Goal: Information Seeking & Learning: Check status

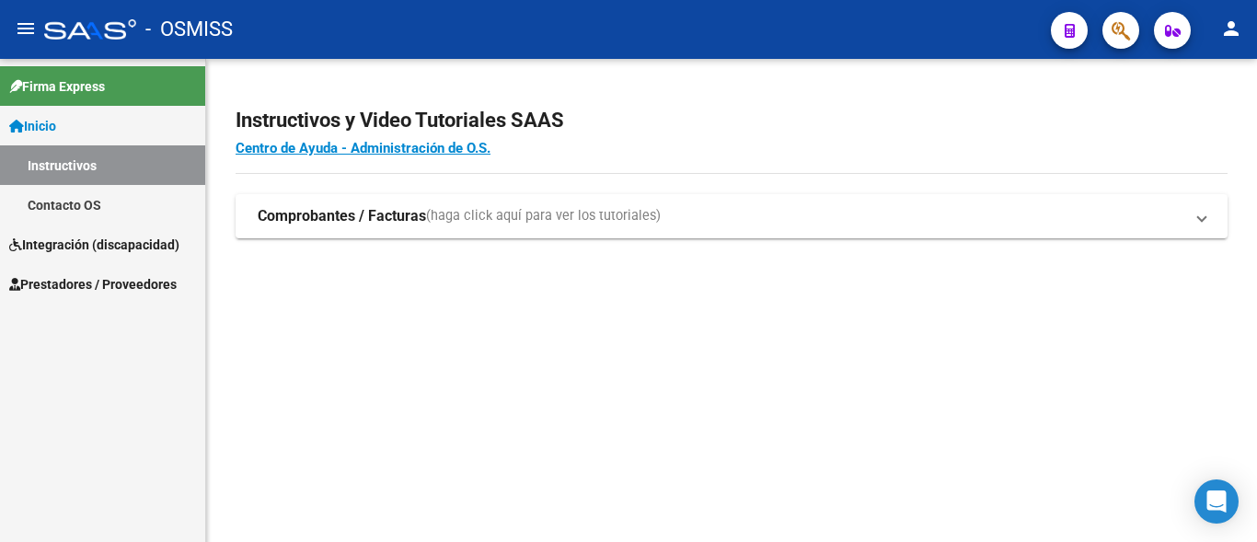
click at [107, 243] on span "Integración (discapacidad)" at bounding box center [94, 245] width 170 height 20
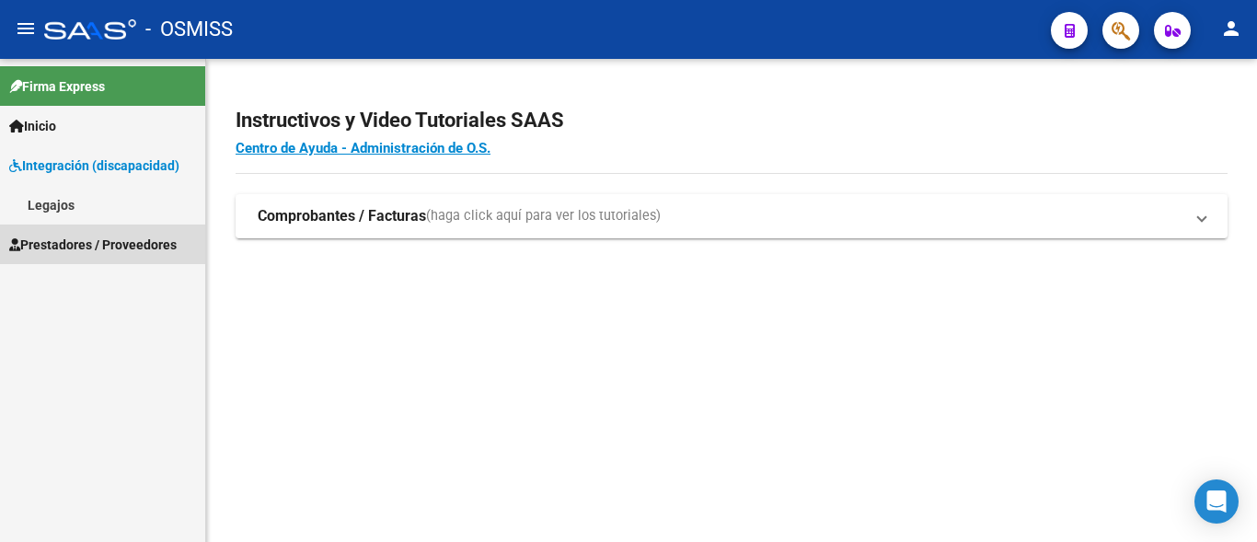
click at [76, 258] on link "Prestadores / Proveedores" at bounding box center [102, 244] width 205 height 40
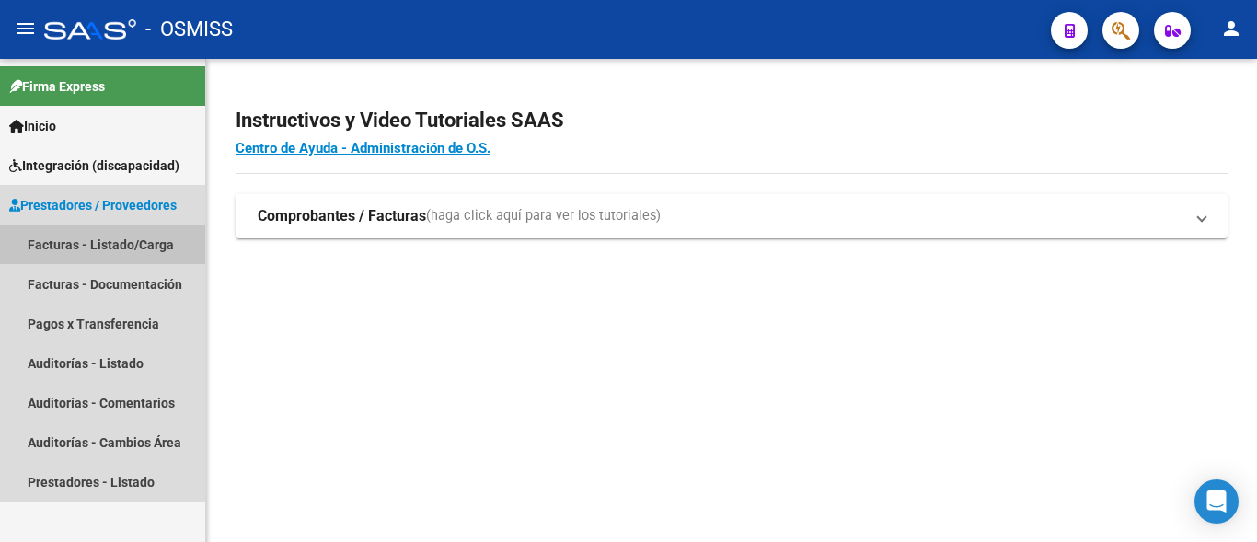
click at [85, 243] on link "Facturas - Listado/Carga" at bounding box center [102, 244] width 205 height 40
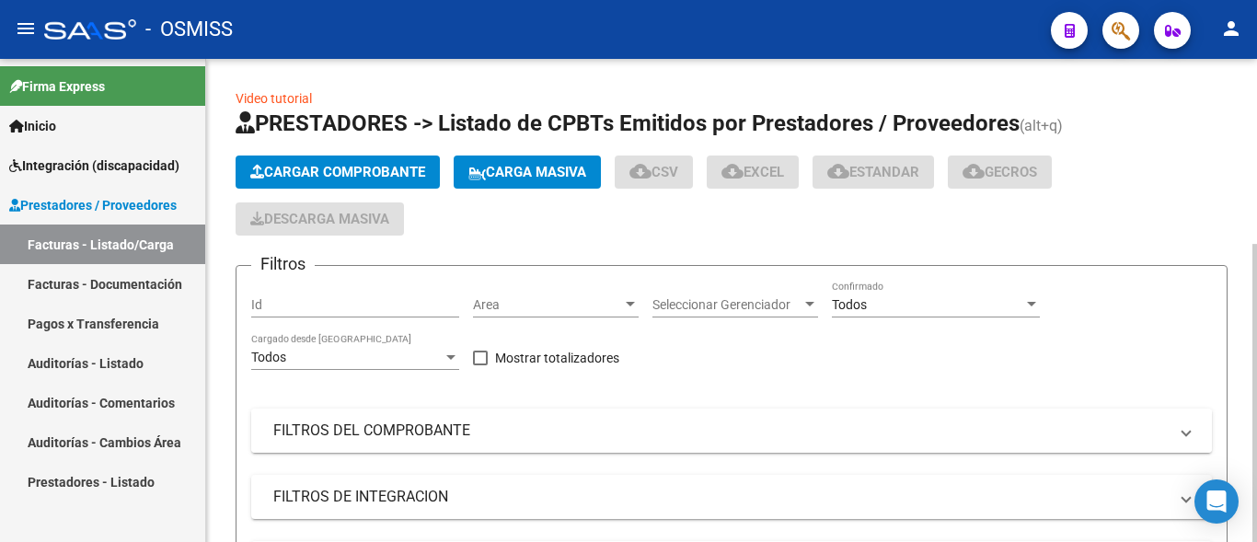
click at [424, 412] on mat-expansion-panel-header "FILTROS DEL COMPROBANTE" at bounding box center [731, 430] width 960 height 44
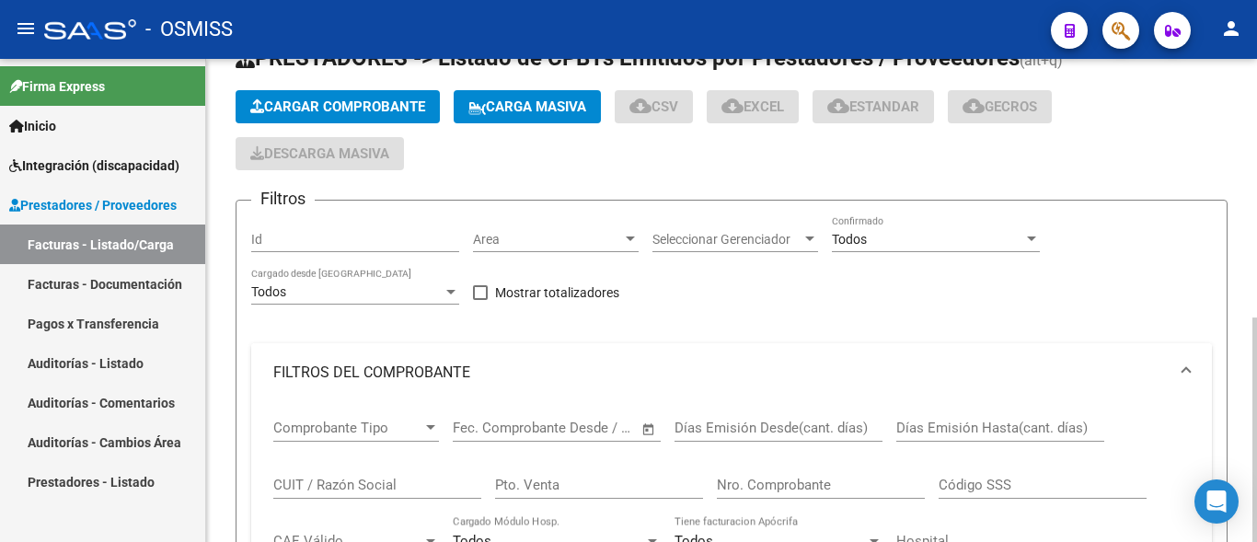
scroll to position [94, 0]
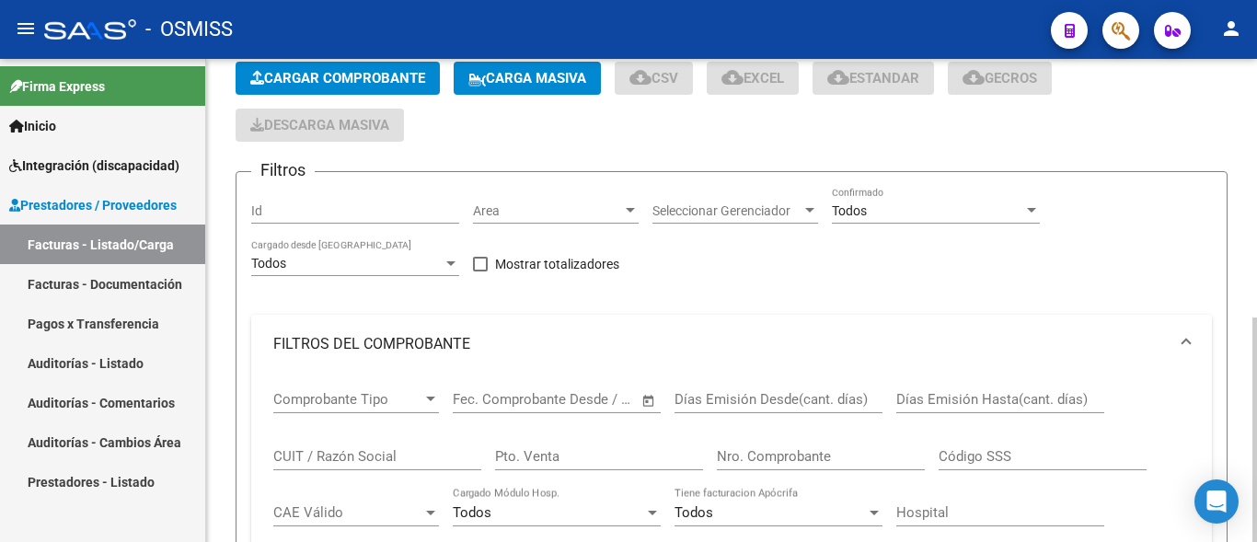
click at [374, 449] on input "CUIT / Razón Social" at bounding box center [377, 456] width 208 height 17
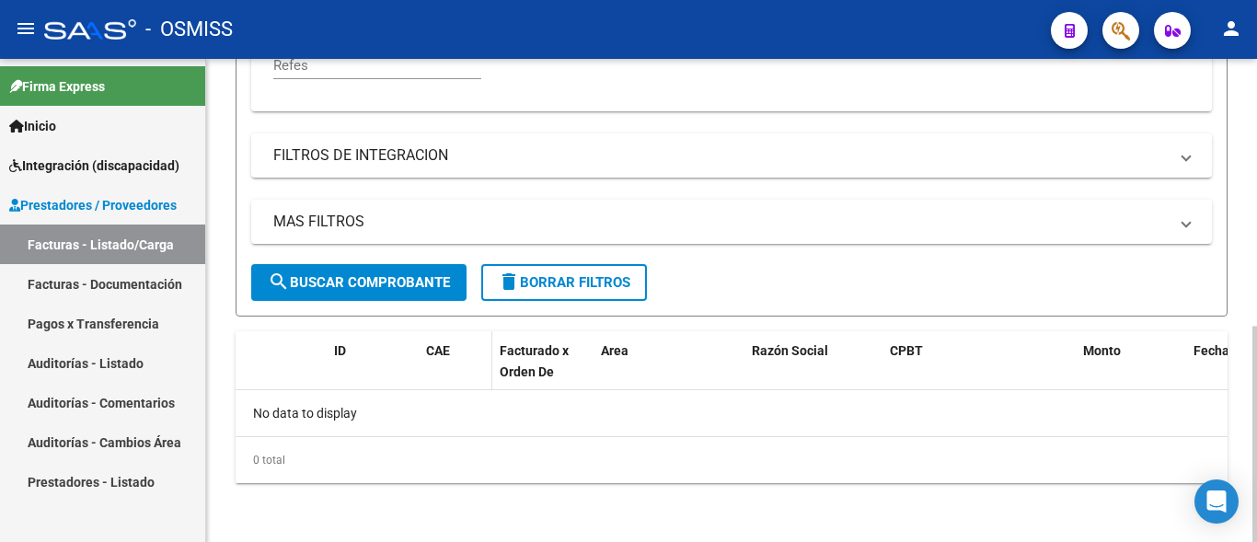
scroll to position [316, 0]
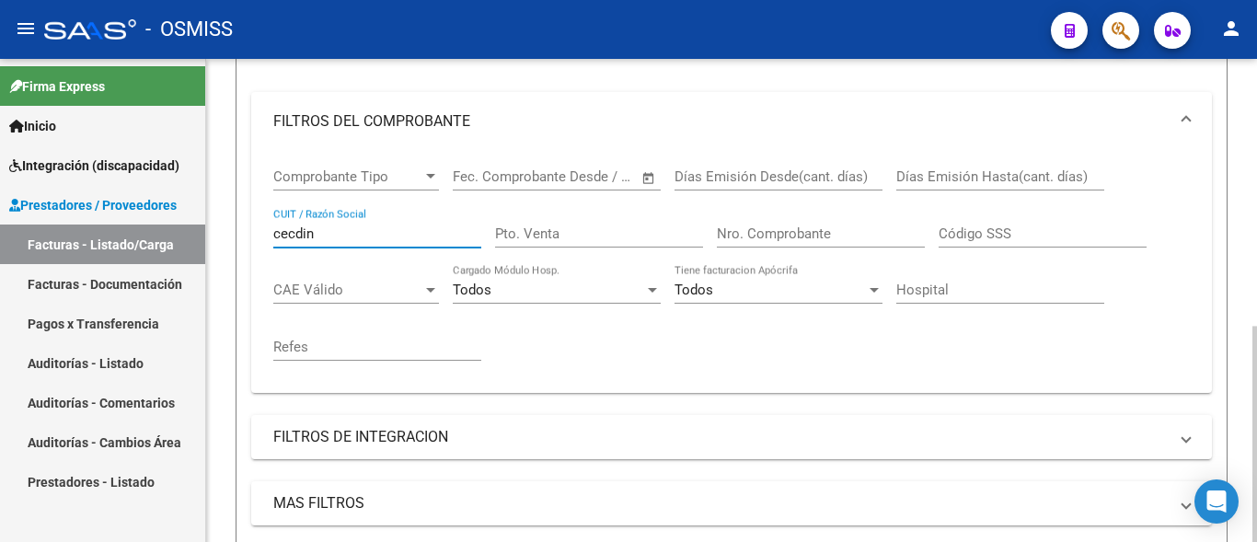
click at [349, 235] on input "cecdin" at bounding box center [377, 233] width 208 height 17
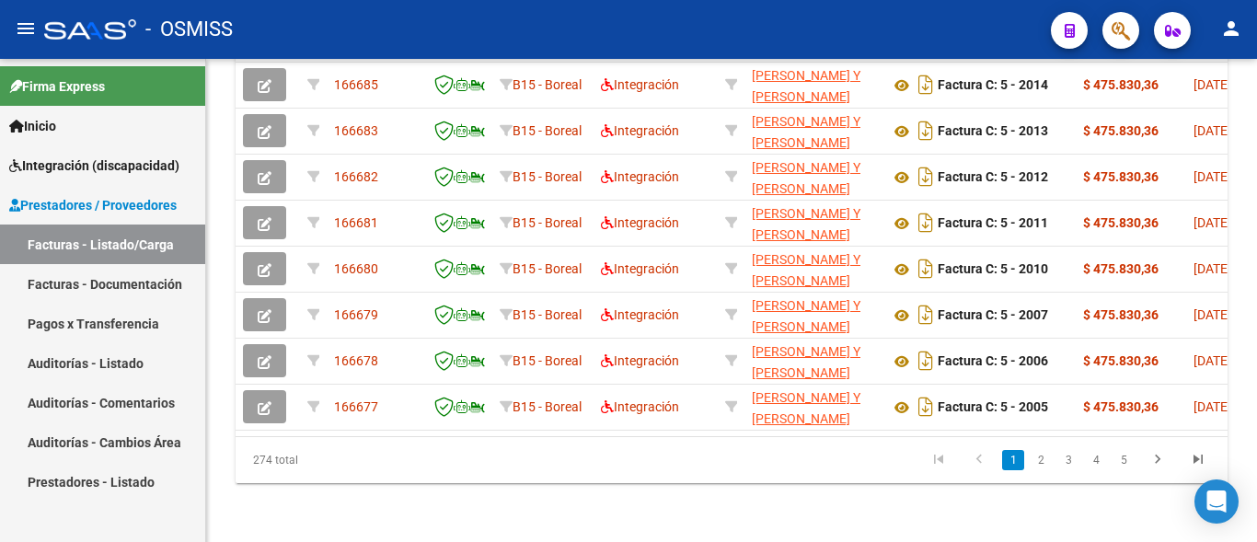
scroll to position [1042, 0]
type input "[PERSON_NAME]"
click at [1032, 461] on link "2" at bounding box center [1040, 460] width 22 height 20
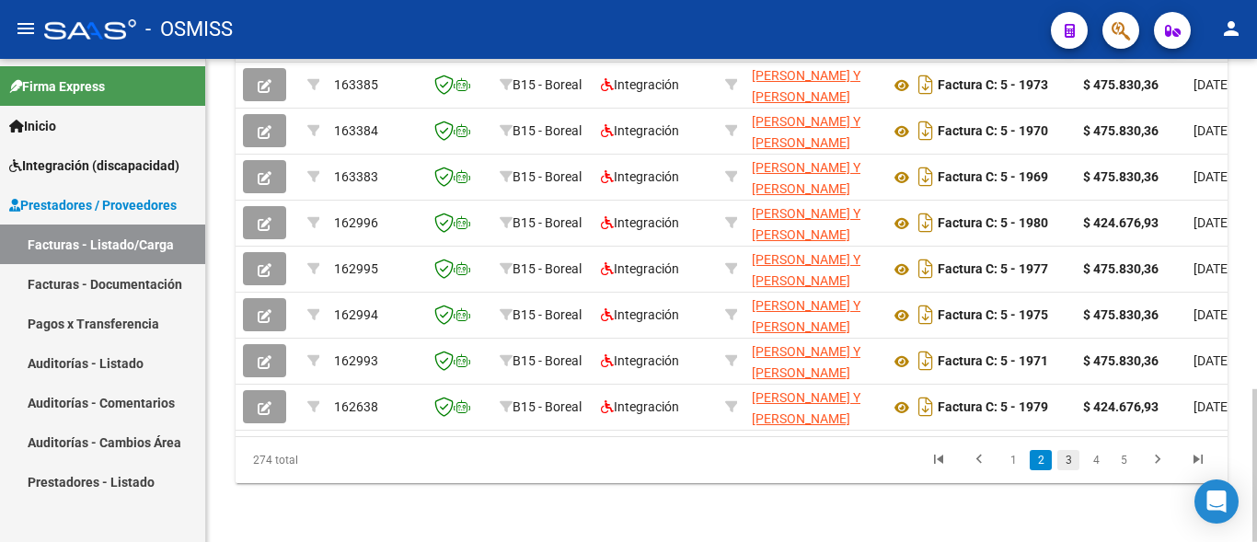
click at [1072, 454] on link "3" at bounding box center [1068, 460] width 22 height 20
click at [1095, 461] on link "4" at bounding box center [1096, 460] width 22 height 20
click at [1045, 458] on link "3" at bounding box center [1040, 460] width 22 height 20
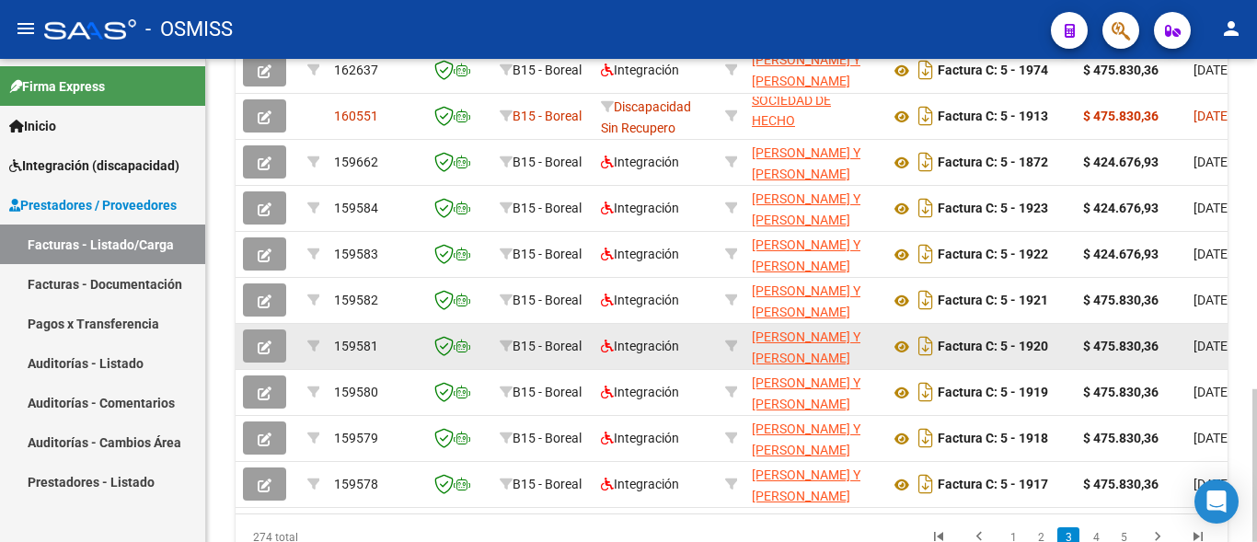
scroll to position [855, 0]
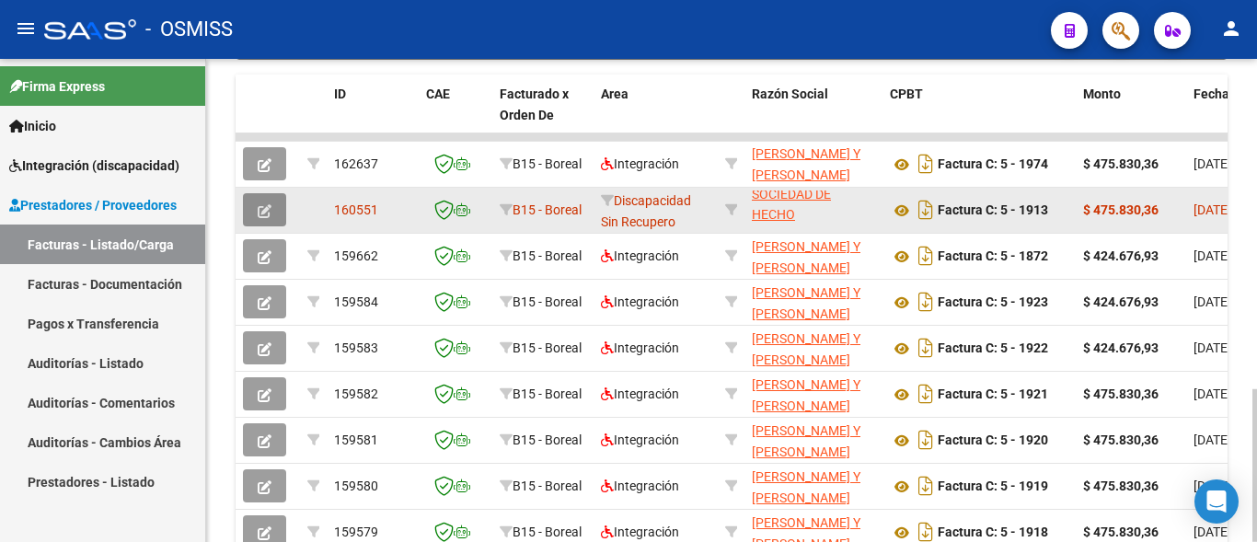
click at [256, 208] on button "button" at bounding box center [264, 209] width 43 height 33
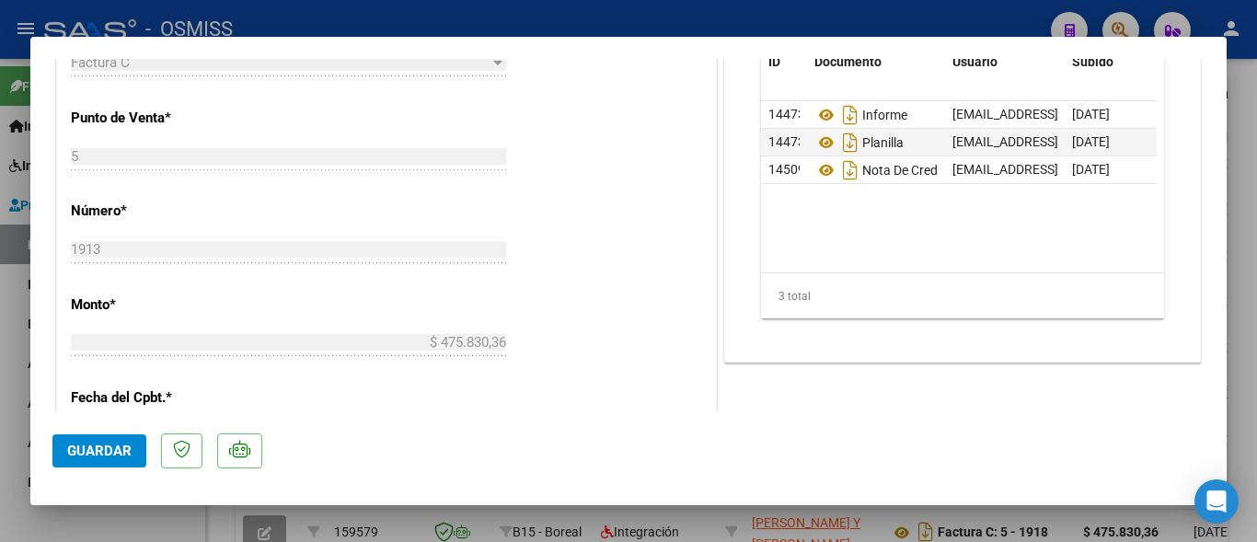
scroll to position [596, 0]
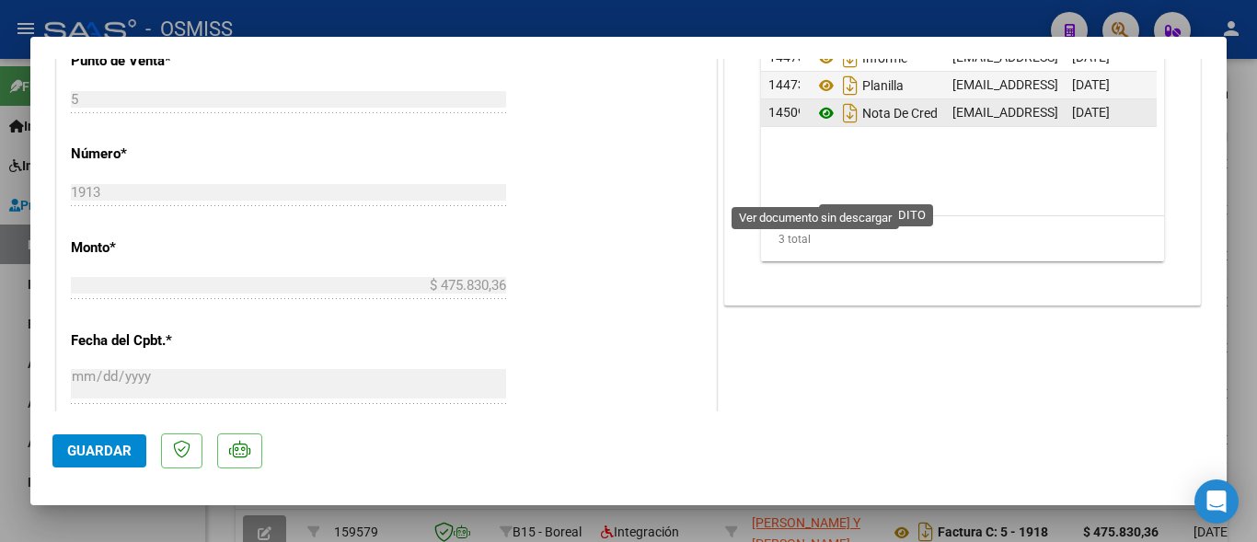
click at [819, 124] on icon at bounding box center [826, 113] width 24 height 22
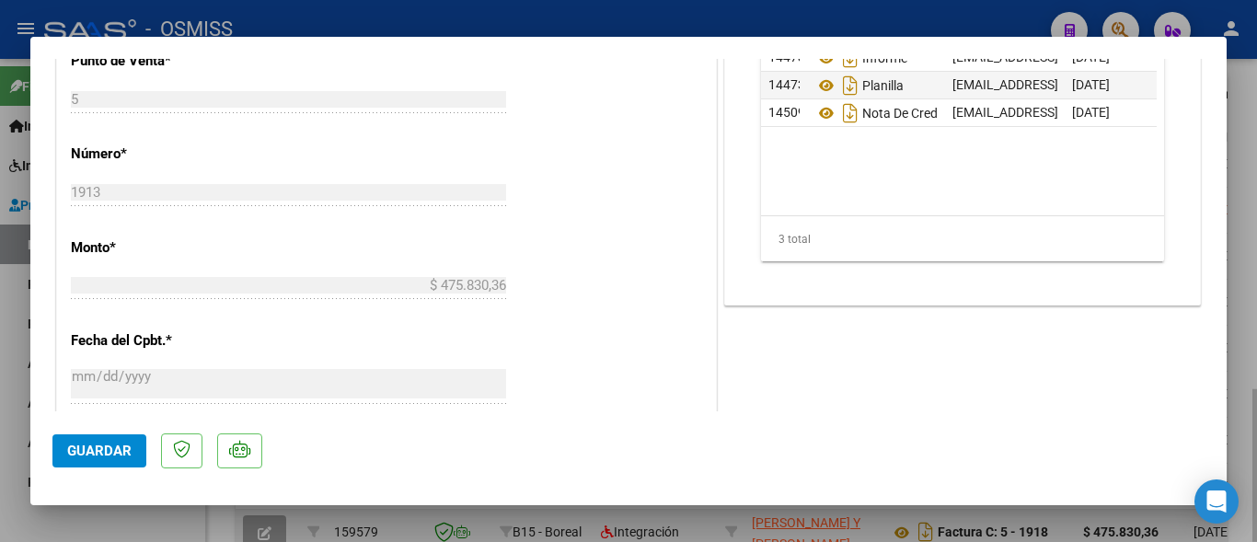
drag, startPoint x: 132, startPoint y: 527, endPoint x: 430, endPoint y: 541, distance: 297.4
click at [132, 526] on div at bounding box center [628, 271] width 1257 height 542
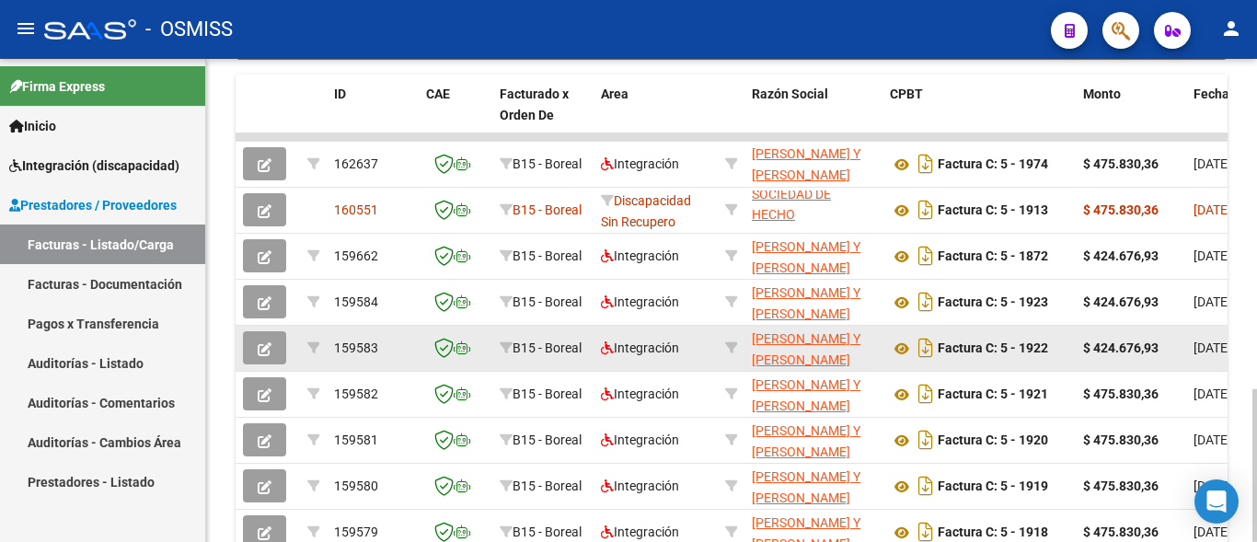
scroll to position [1042, 0]
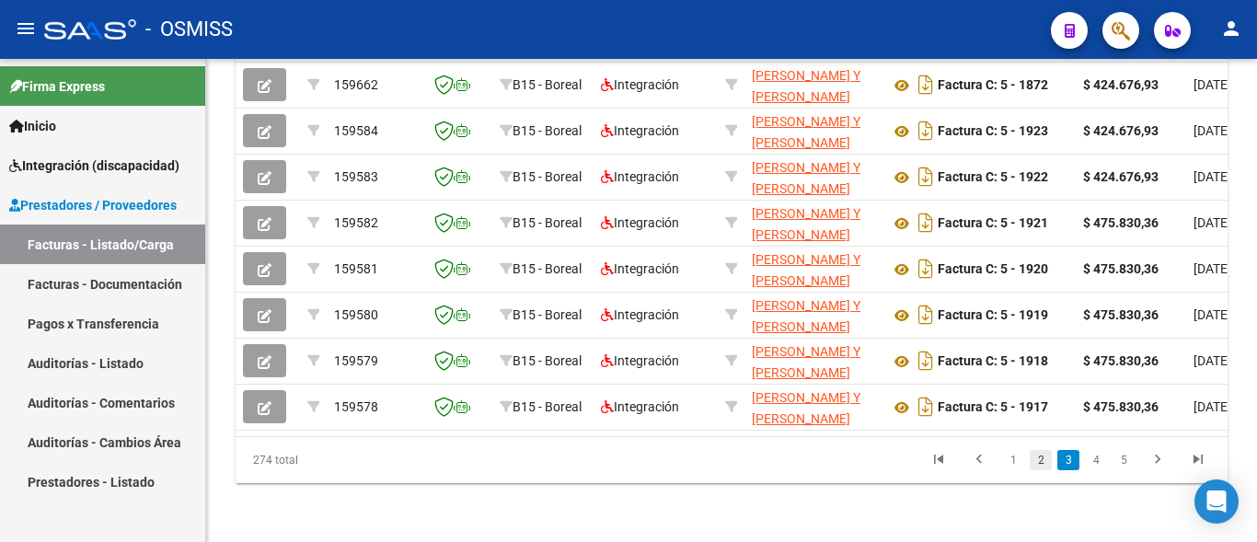
click at [1037, 463] on link "2" at bounding box center [1040, 460] width 22 height 20
click at [1018, 457] on link "1" at bounding box center [1013, 460] width 22 height 20
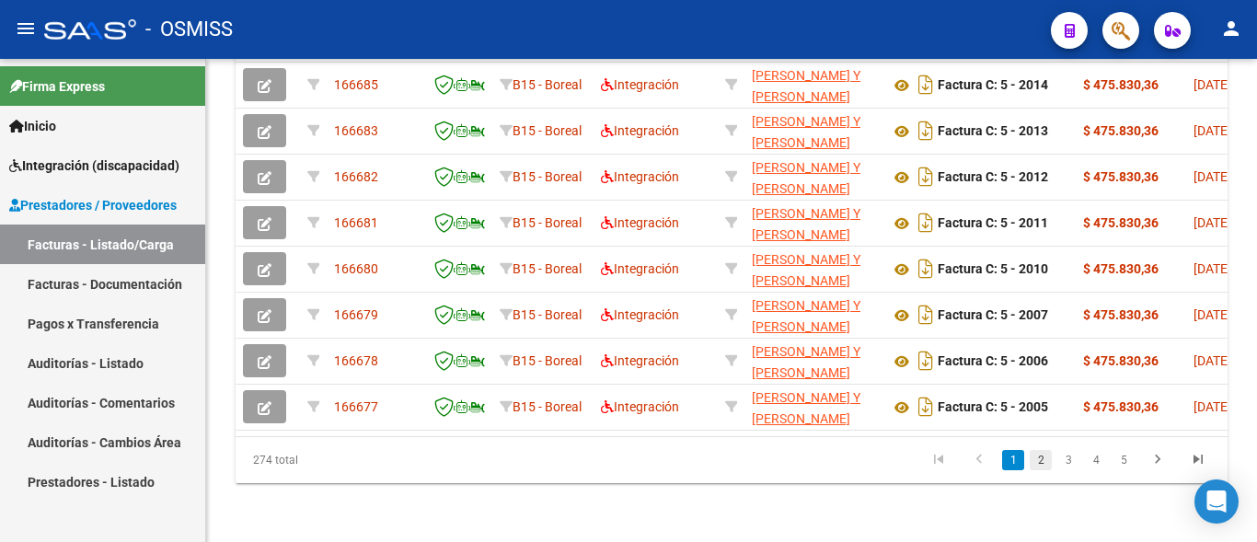
click at [1035, 467] on link "2" at bounding box center [1040, 460] width 22 height 20
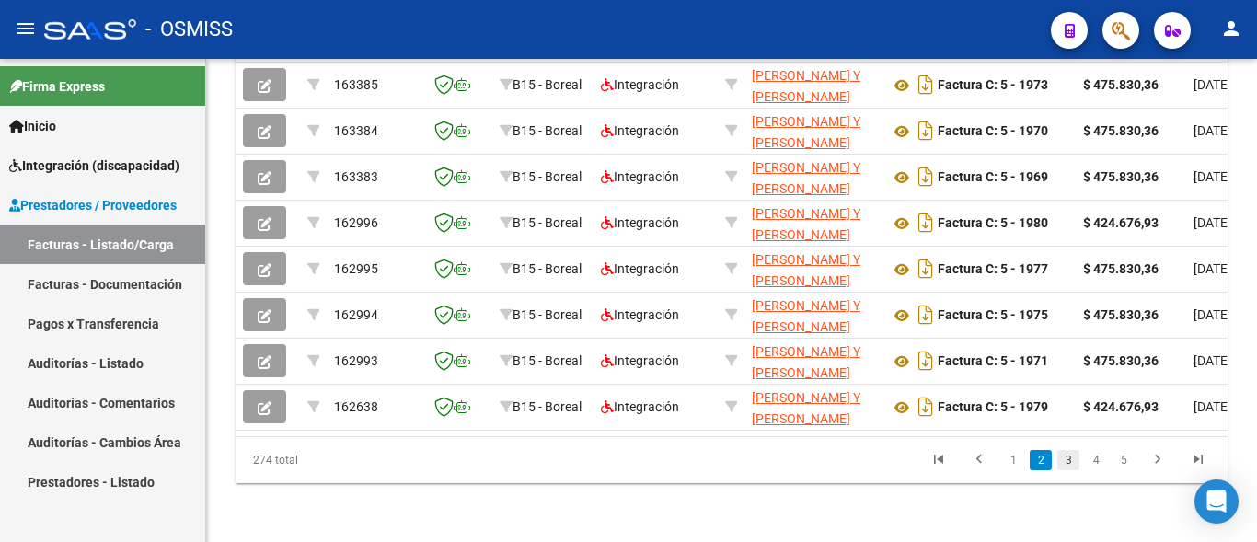
click at [1065, 465] on link "3" at bounding box center [1068, 460] width 22 height 20
click at [1050, 458] on link "2" at bounding box center [1040, 460] width 22 height 20
click at [1020, 460] on link "1" at bounding box center [1013, 460] width 22 height 20
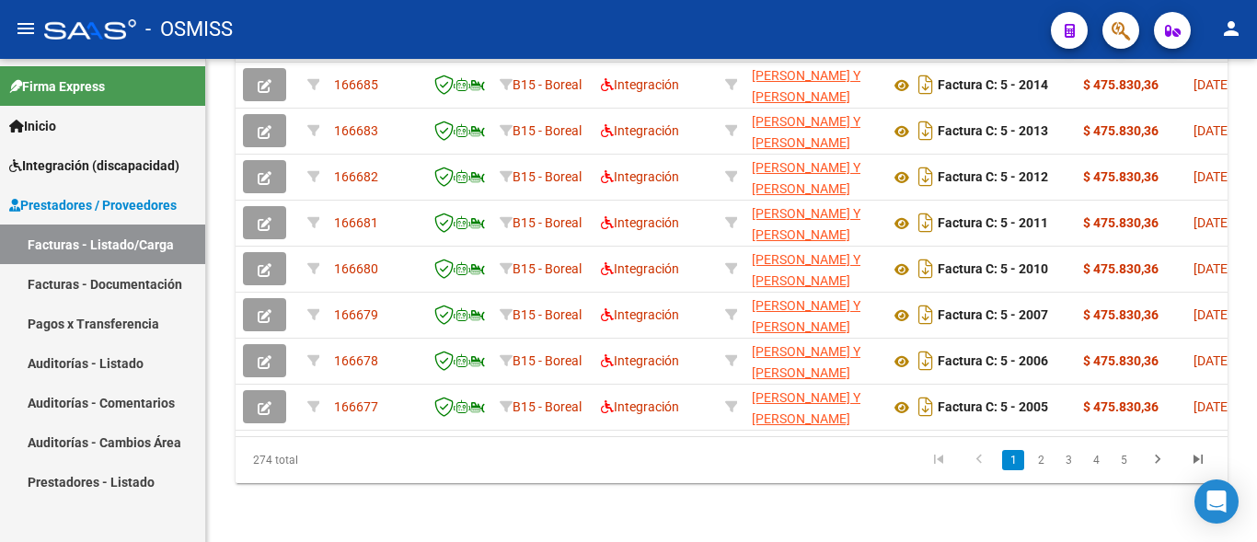
click at [1042, 470] on li "2" at bounding box center [1041, 459] width 28 height 31
click at [1041, 462] on link "2" at bounding box center [1040, 460] width 22 height 20
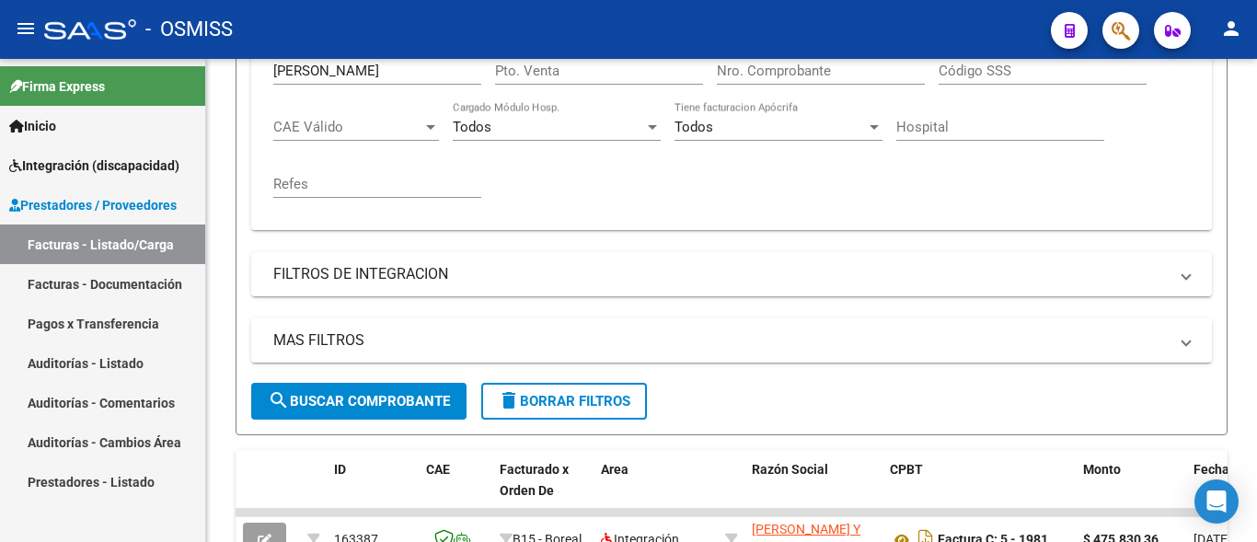
scroll to position [667, 0]
